Goal: Task Accomplishment & Management: Manage account settings

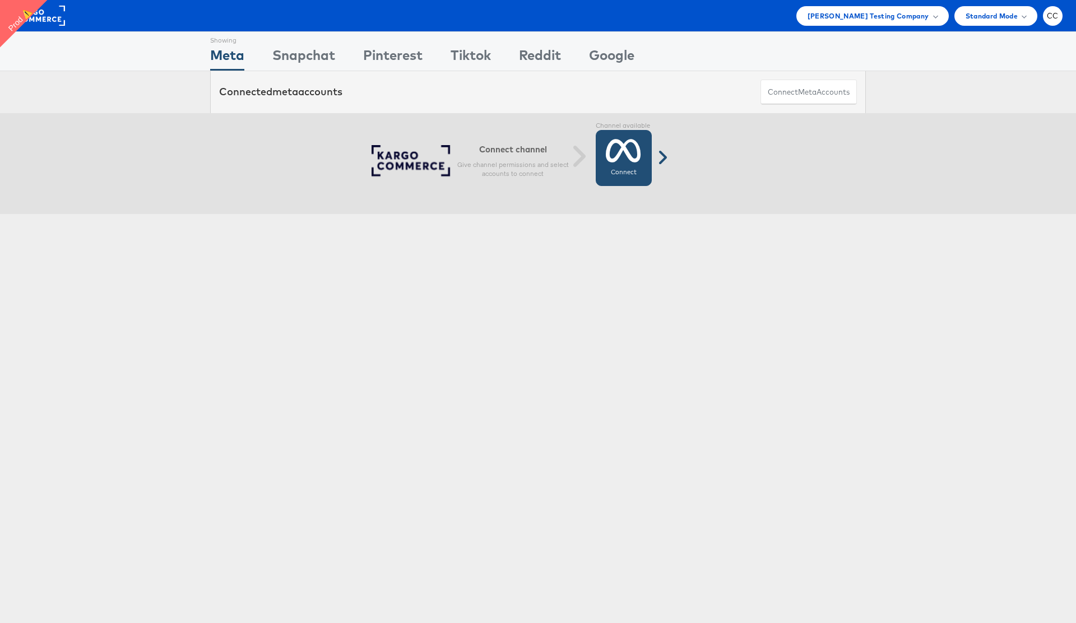
click at [628, 146] on icon at bounding box center [623, 151] width 35 height 28
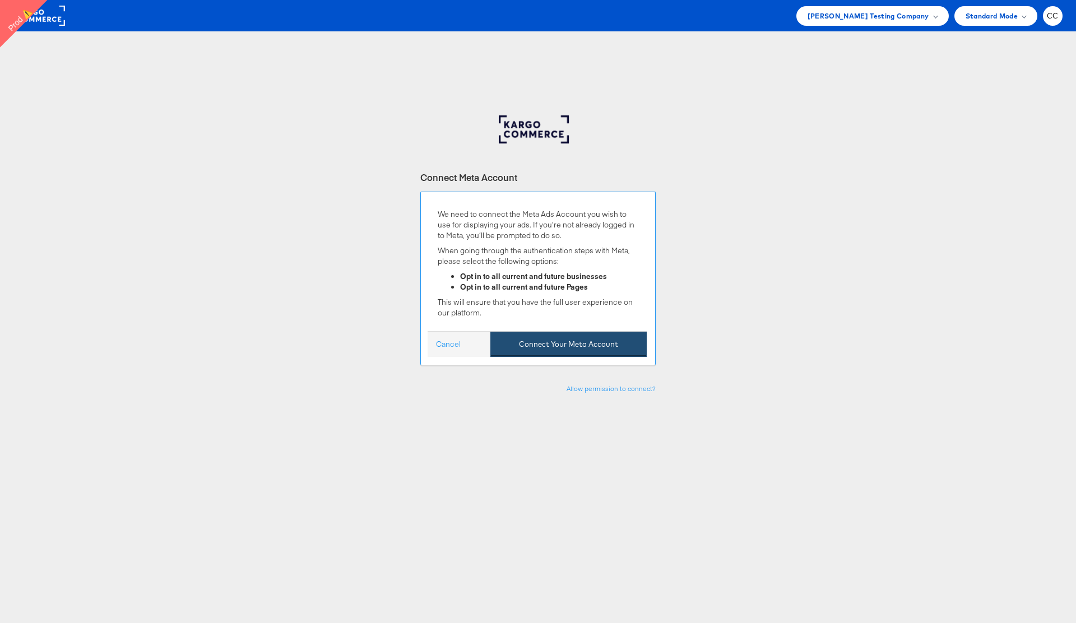
click at [578, 344] on button "Connect Your Meta Account" at bounding box center [569, 344] width 156 height 25
click at [588, 344] on button "Connect Your Meta Account" at bounding box center [569, 344] width 156 height 25
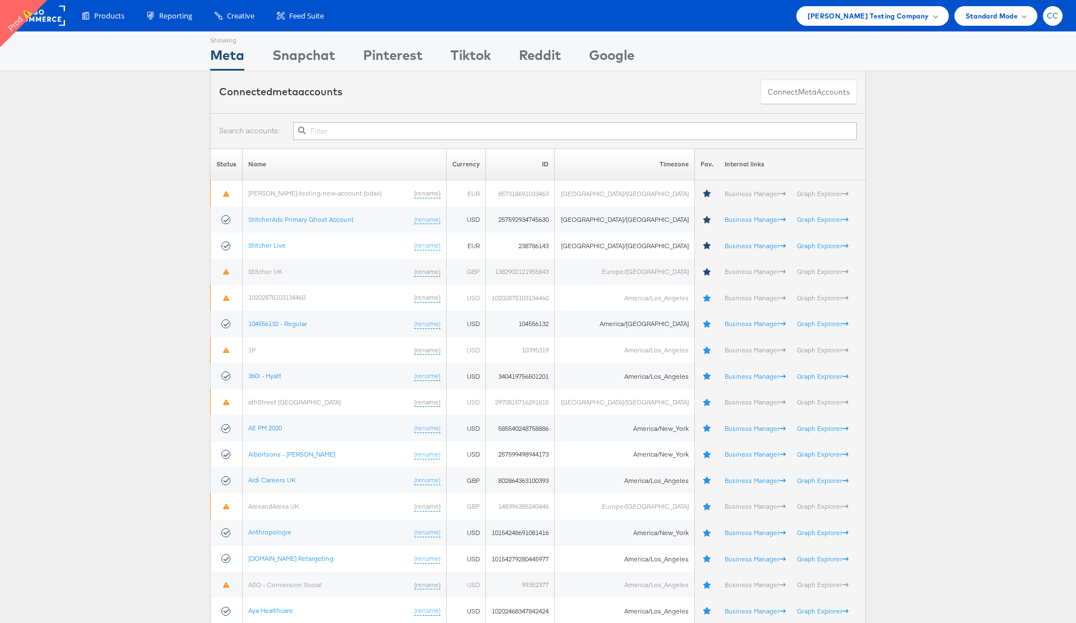
click at [1055, 22] on div "CC" at bounding box center [1053, 16] width 20 height 20
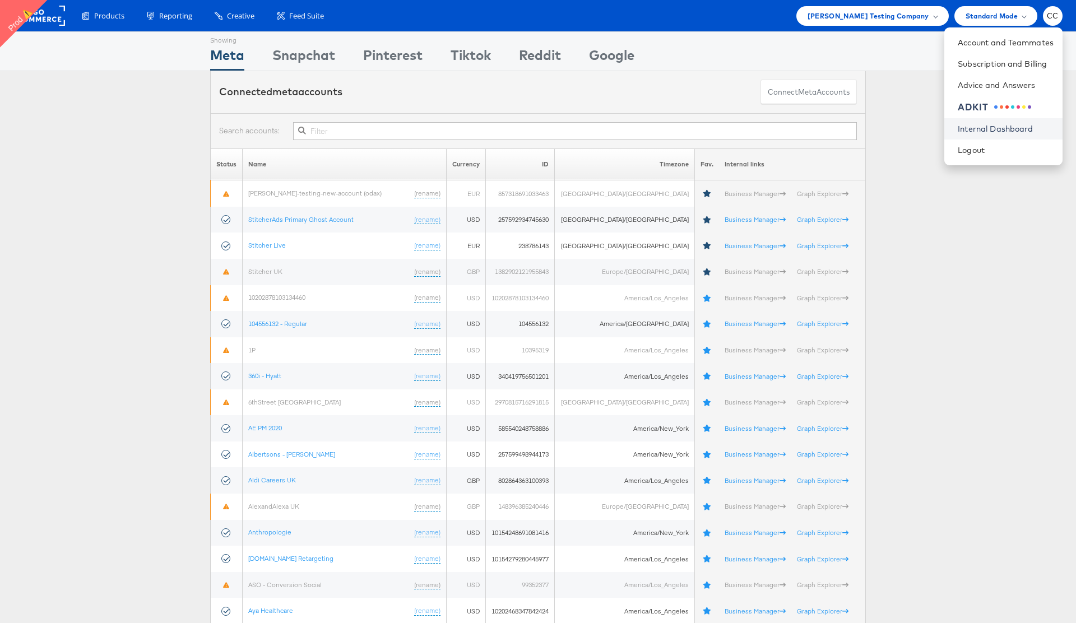
click at [1022, 128] on link "Internal Dashboard" at bounding box center [1006, 128] width 96 height 11
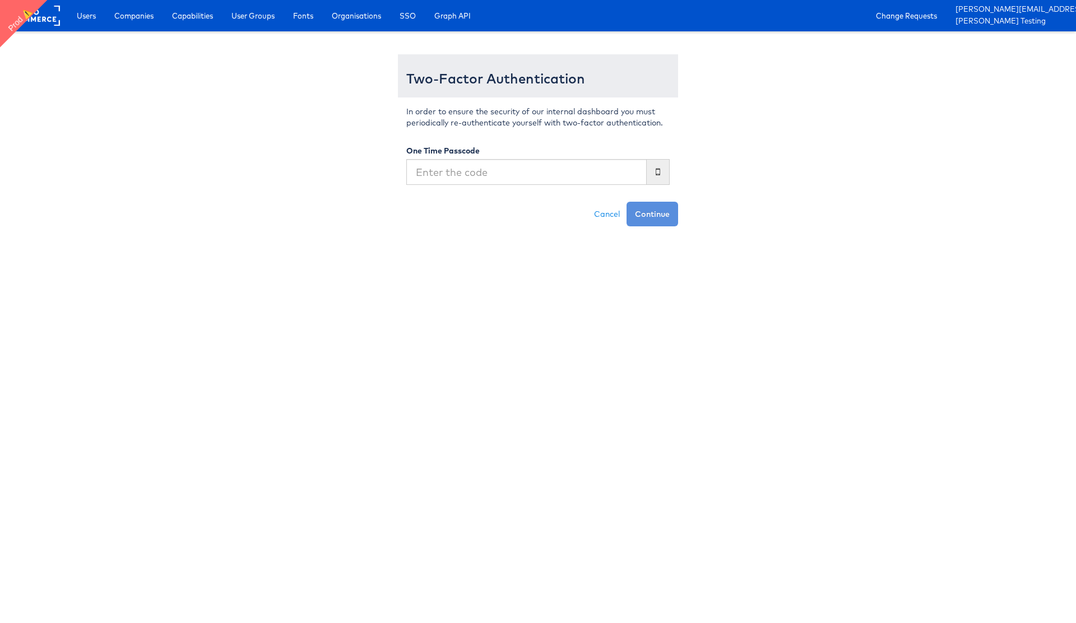
click at [461, 174] on input "text" at bounding box center [526, 172] width 241 height 26
type input "092247"
click at [656, 218] on button "Continue" at bounding box center [653, 214] width 52 height 25
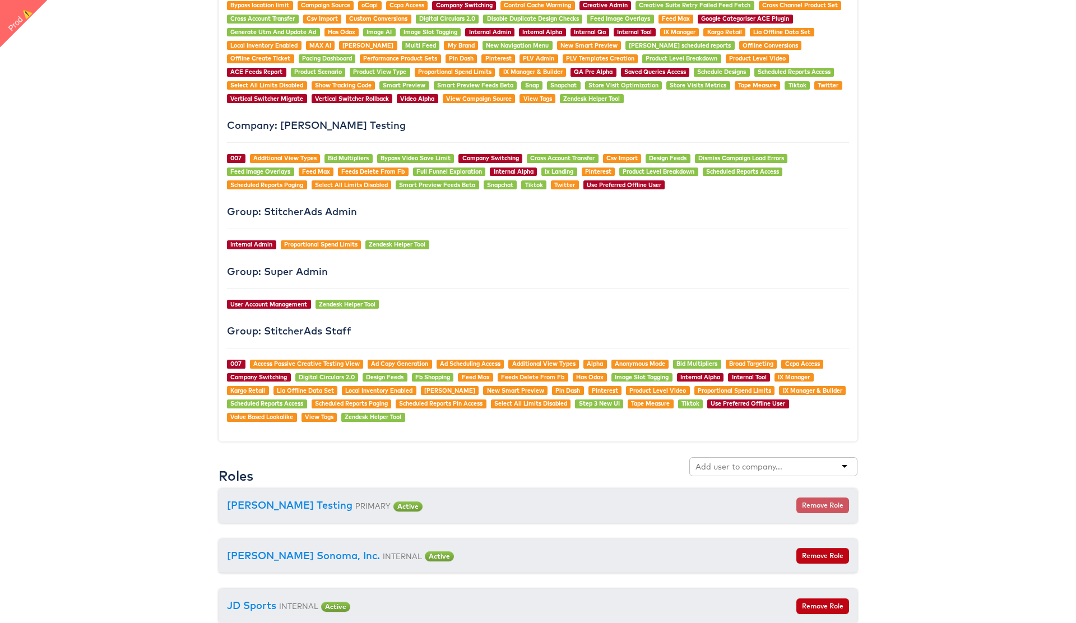
scroll to position [1004, 0]
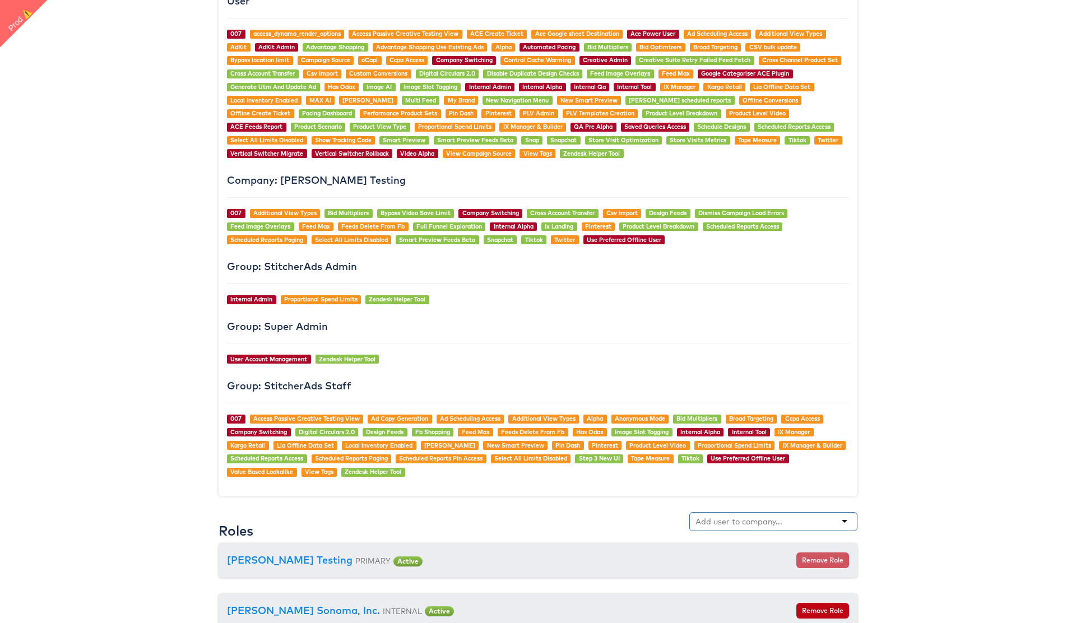
click at [723, 517] on input "text" at bounding box center [740, 521] width 89 height 11
type input "dir"
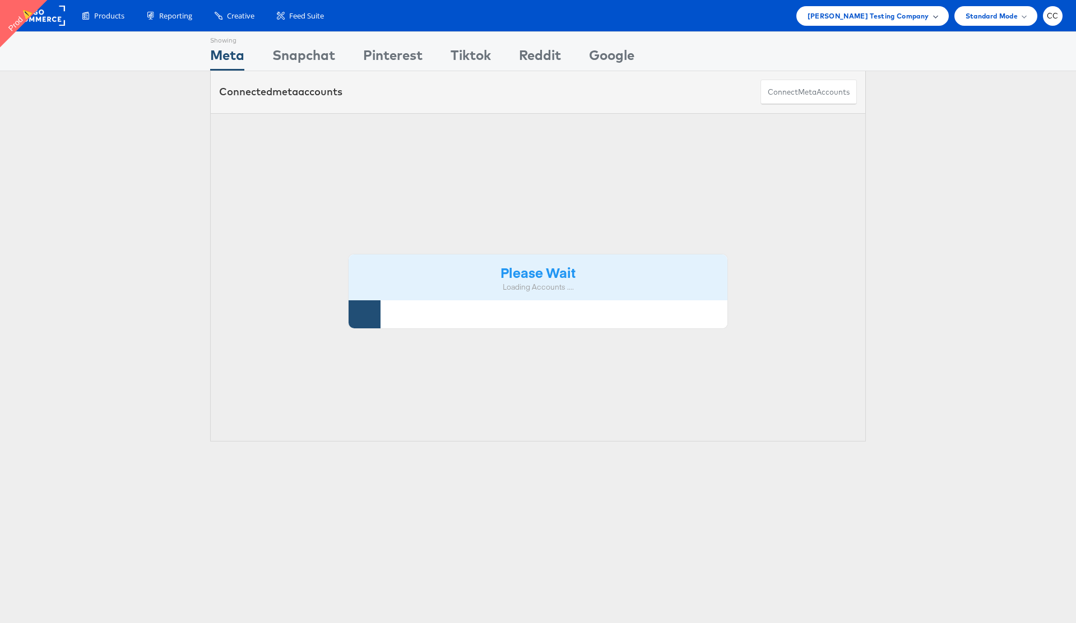
click at [933, 22] on div "[PERSON_NAME] Testing Company" at bounding box center [873, 16] width 152 height 20
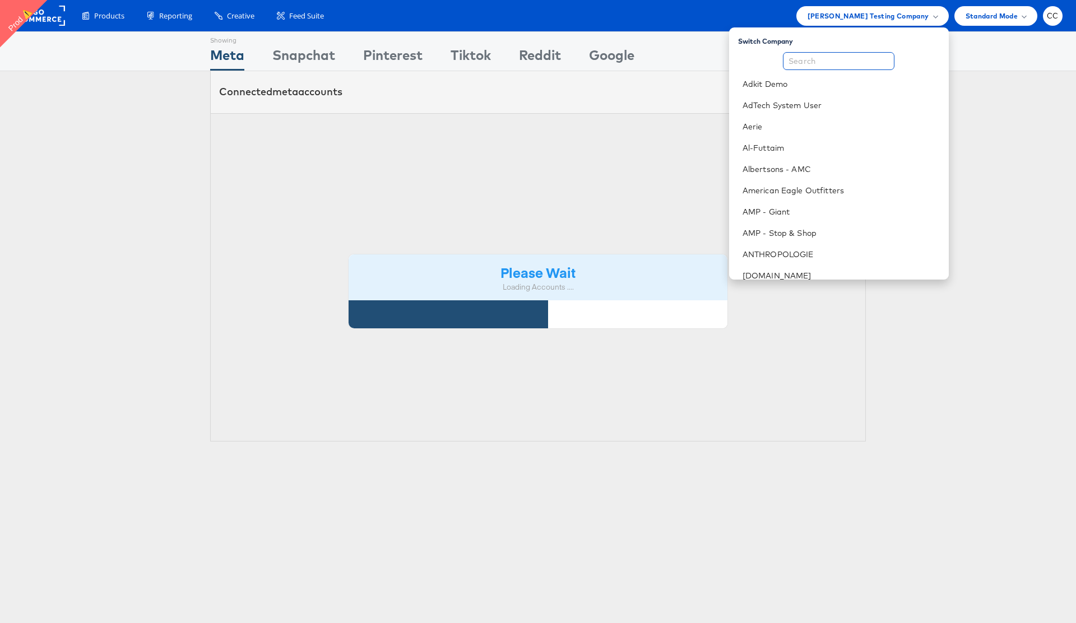
click at [826, 66] on input "text" at bounding box center [839, 61] width 112 height 18
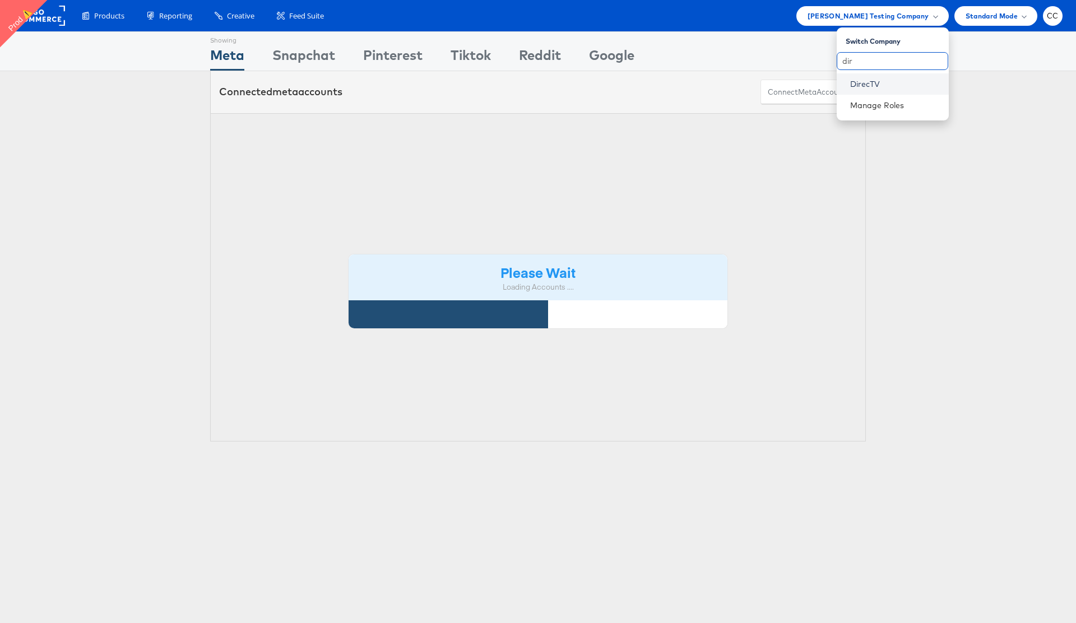
type input "dir"
click at [872, 80] on link "DirecTV" at bounding box center [895, 83] width 90 height 11
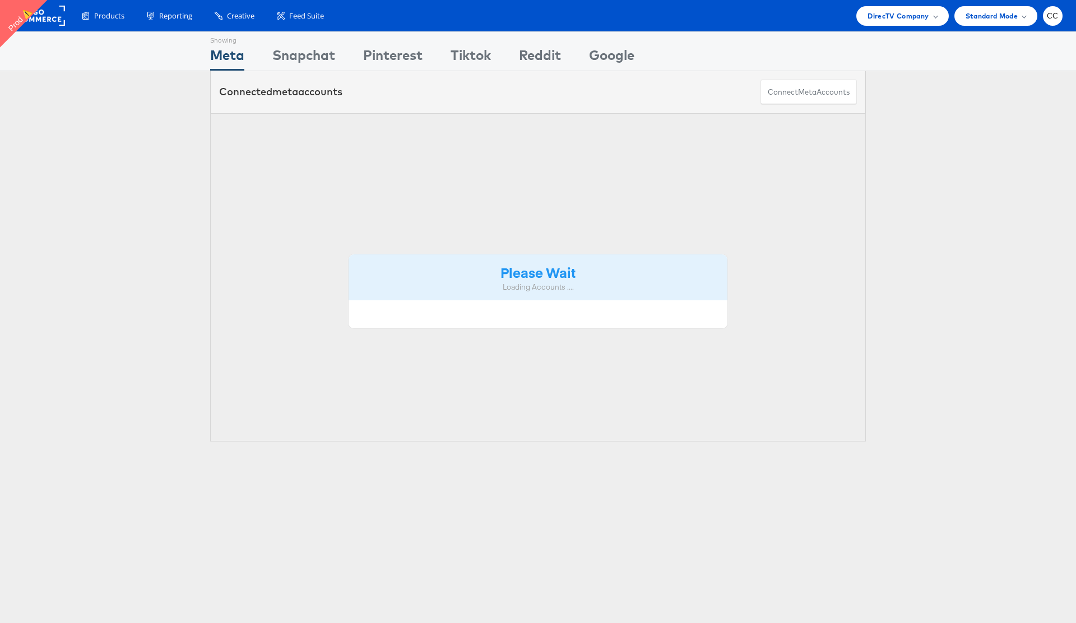
click at [984, 75] on div "Connected meta accounts Connect meta Accounts" at bounding box center [538, 92] width 1076 height 42
